Goal: Find specific page/section: Find specific page/section

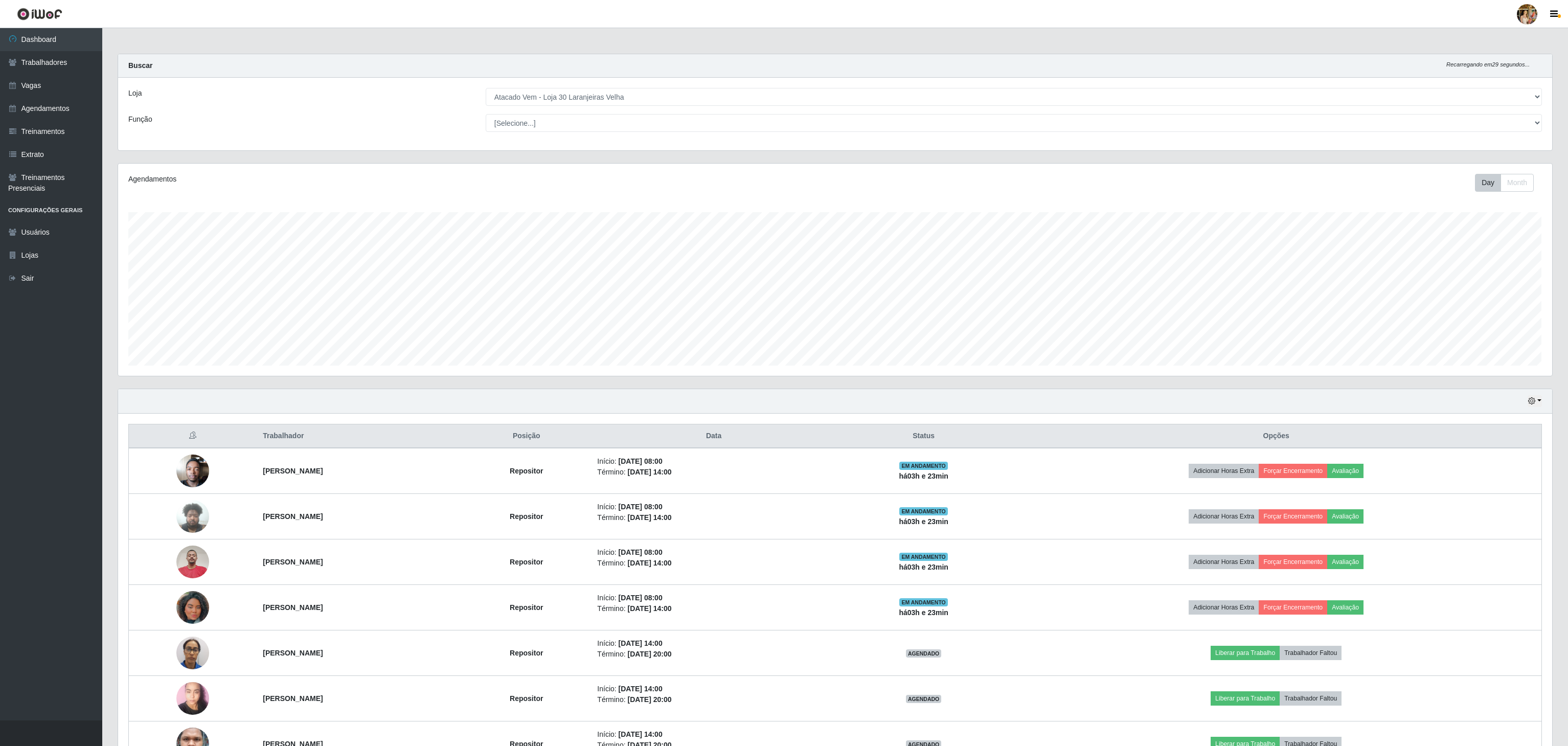
select select "495"
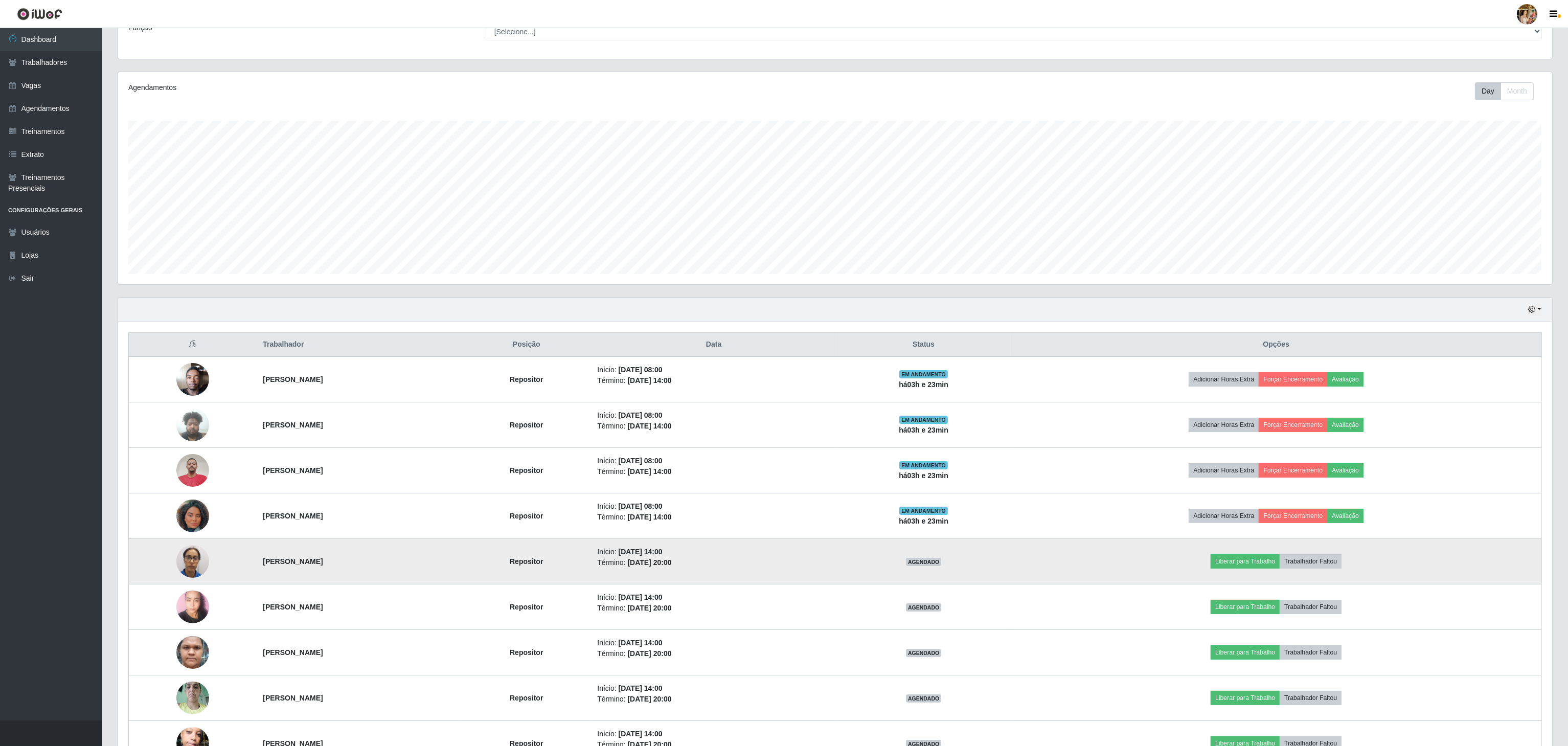
scroll to position [167, 0]
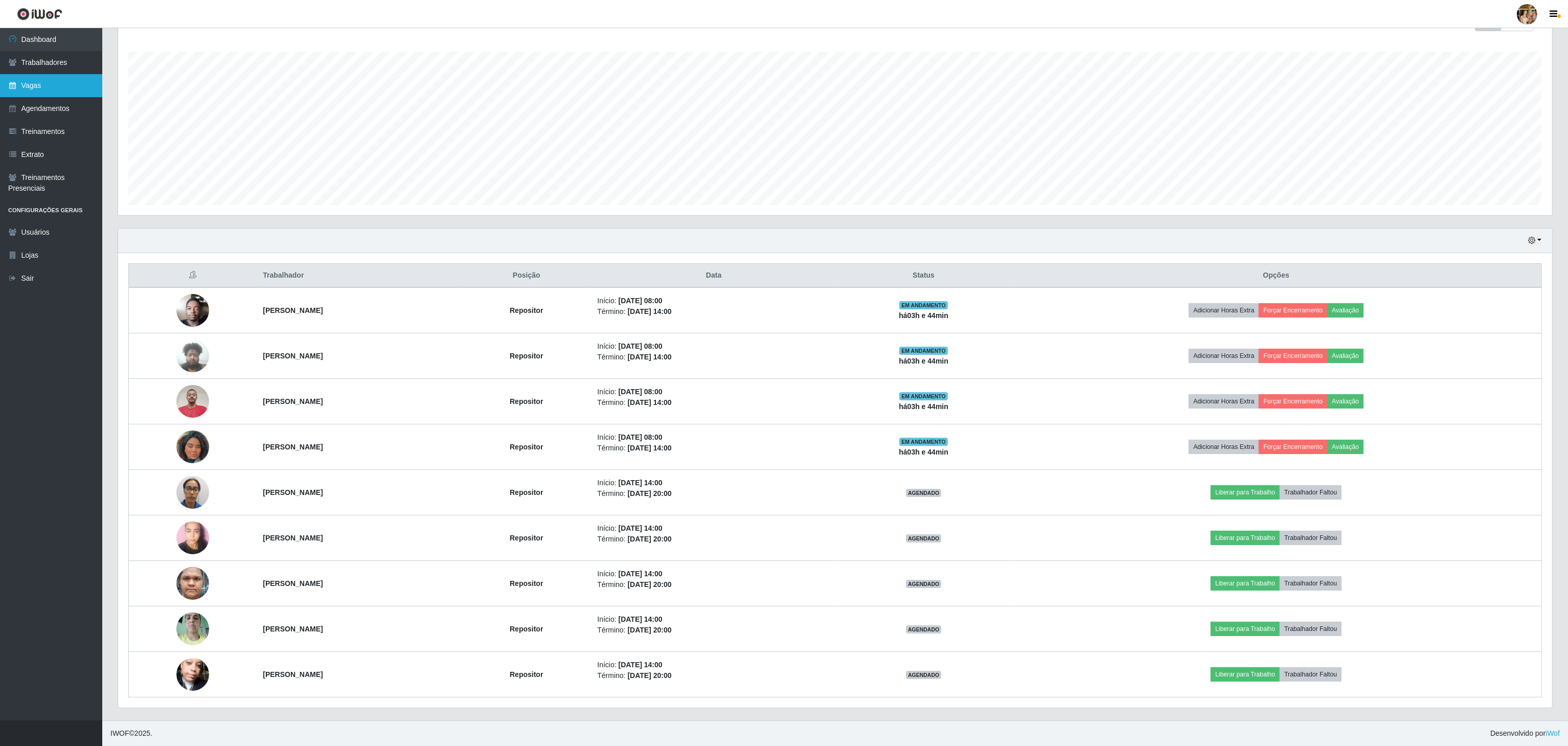
drag, startPoint x: 71, startPoint y: 68, endPoint x: 97, endPoint y: 74, distance: 26.7
click at [71, 68] on link "Trabalhadores" at bounding box center [51, 63] width 102 height 23
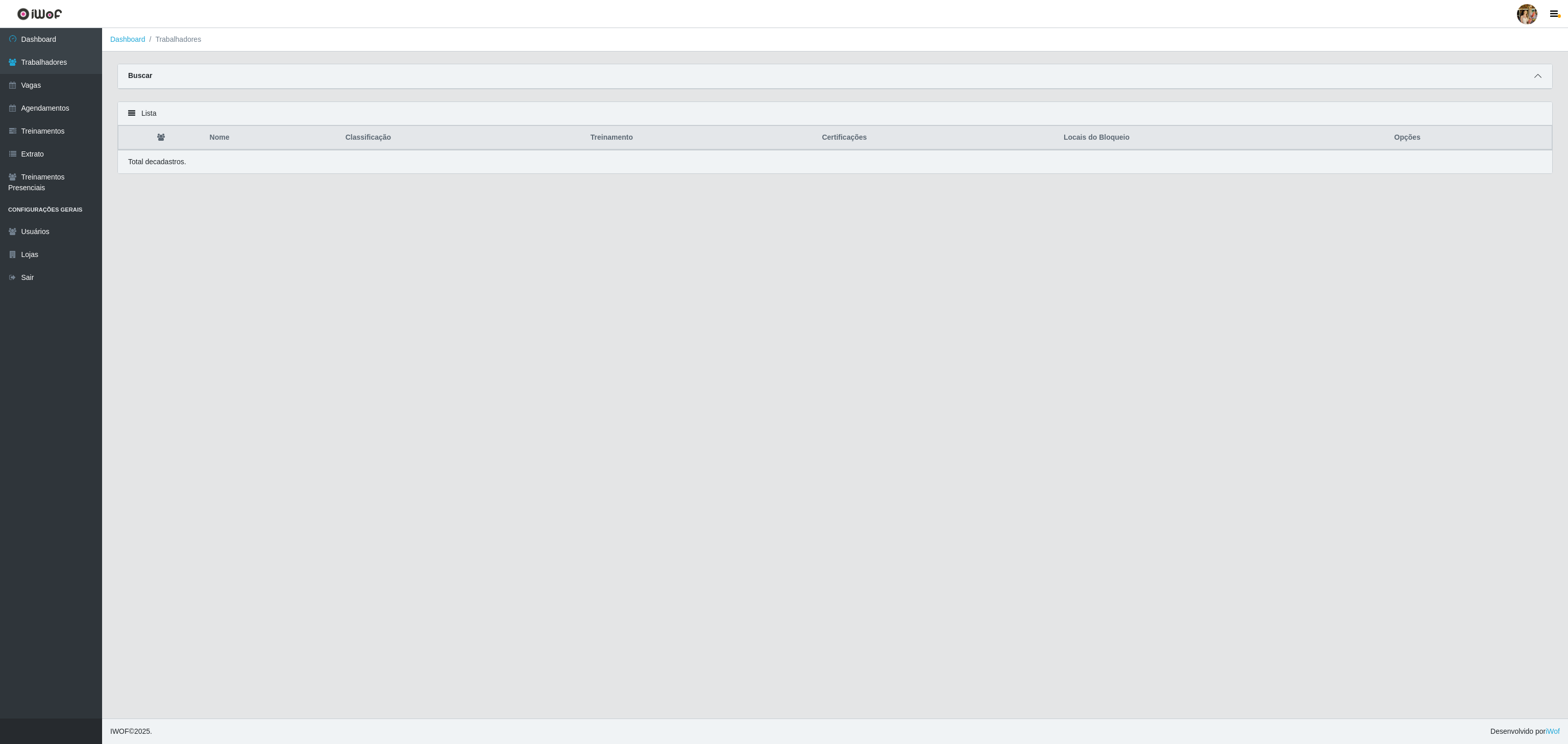
click at [1541, 77] on div "Buscar" at bounding box center [835, 77] width 1434 height 24
click at [1541, 77] on span at bounding box center [1538, 76] width 12 height 12
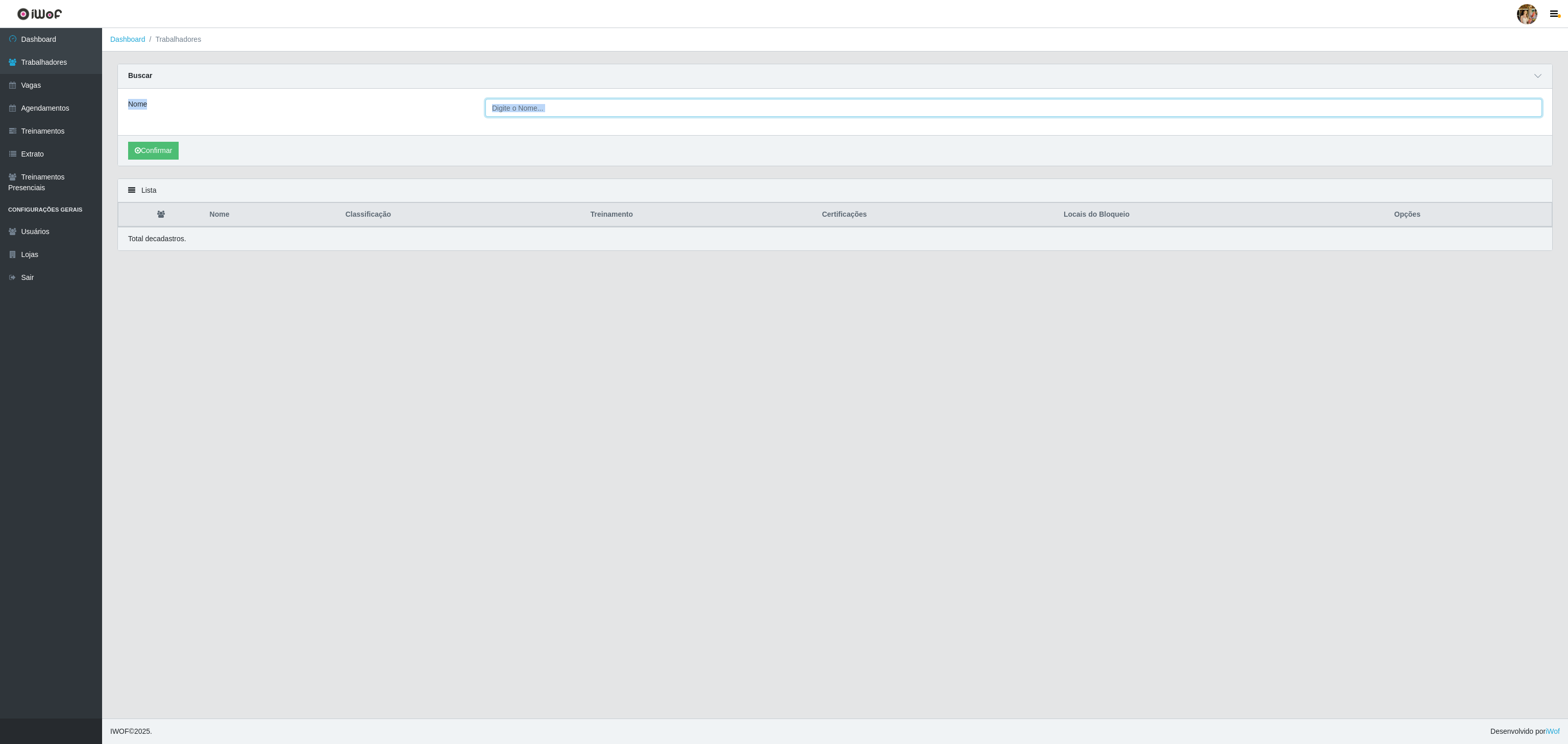
click at [602, 112] on input "Nome" at bounding box center [1013, 108] width 1057 height 18
type input "[PERSON_NAME]"
click at [149, 153] on button "Confirmar" at bounding box center [153, 150] width 51 height 18
